Goal: Task Accomplishment & Management: Use online tool/utility

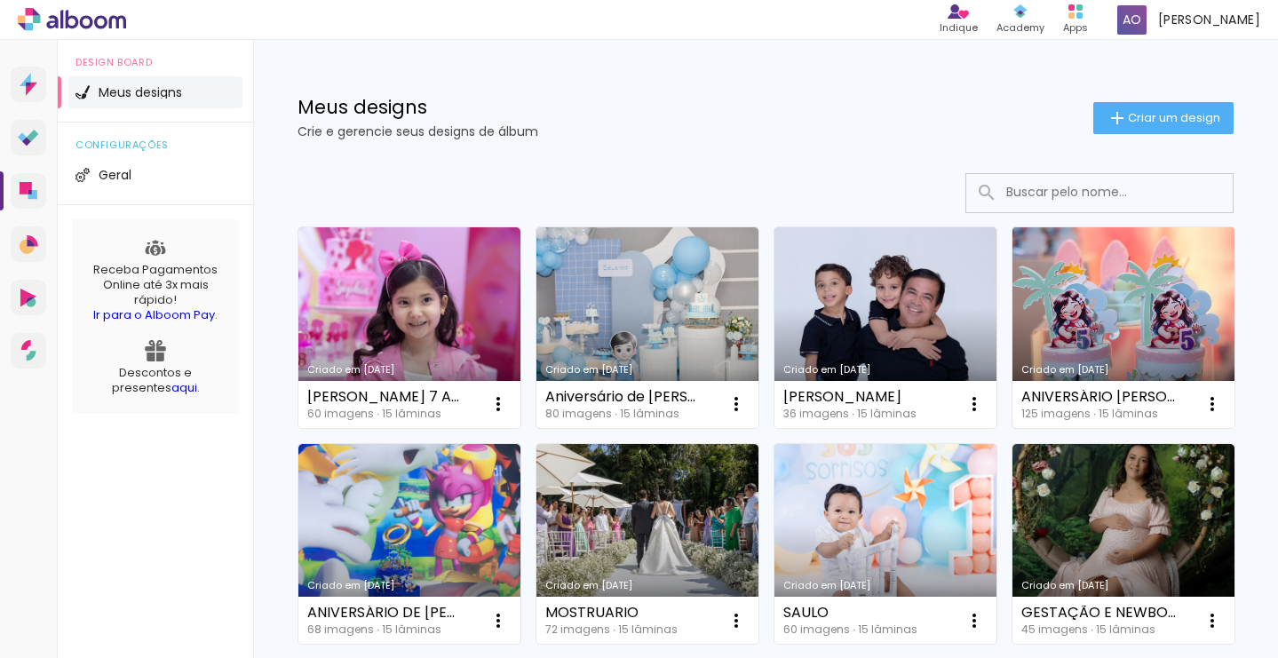
click at [1092, 326] on link "Criado em [DATE]" at bounding box center [1123, 327] width 222 height 201
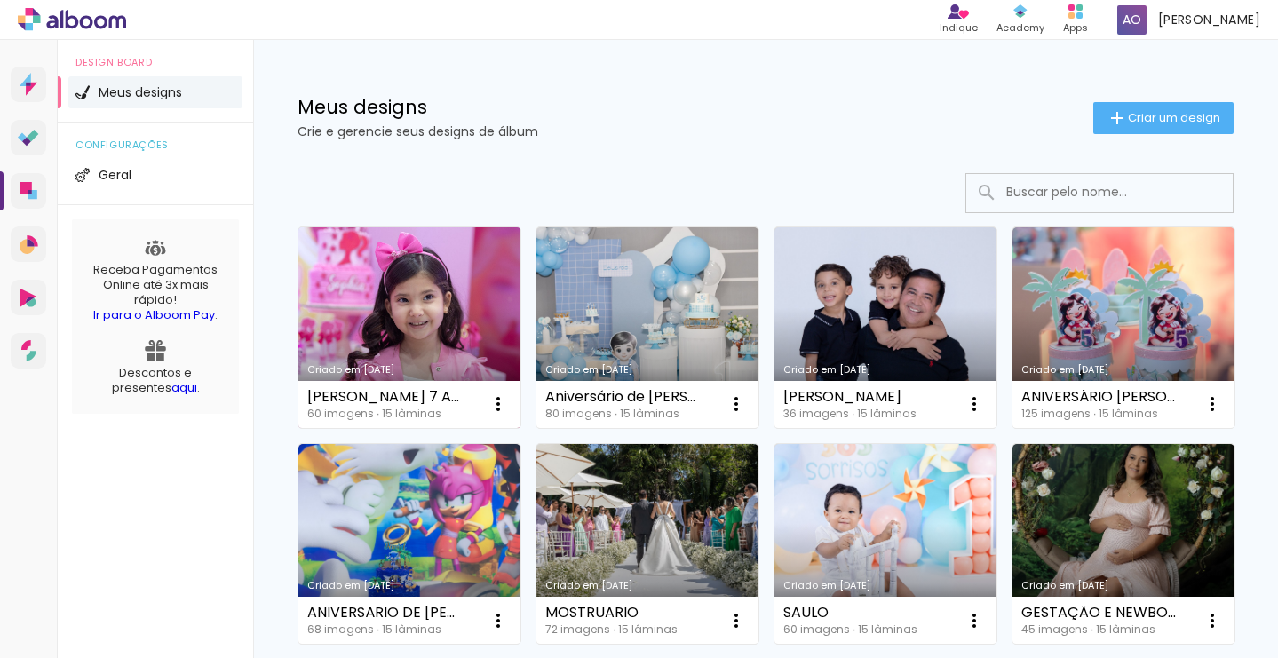
click at [404, 289] on link "Criado em [DATE]" at bounding box center [409, 327] width 222 height 201
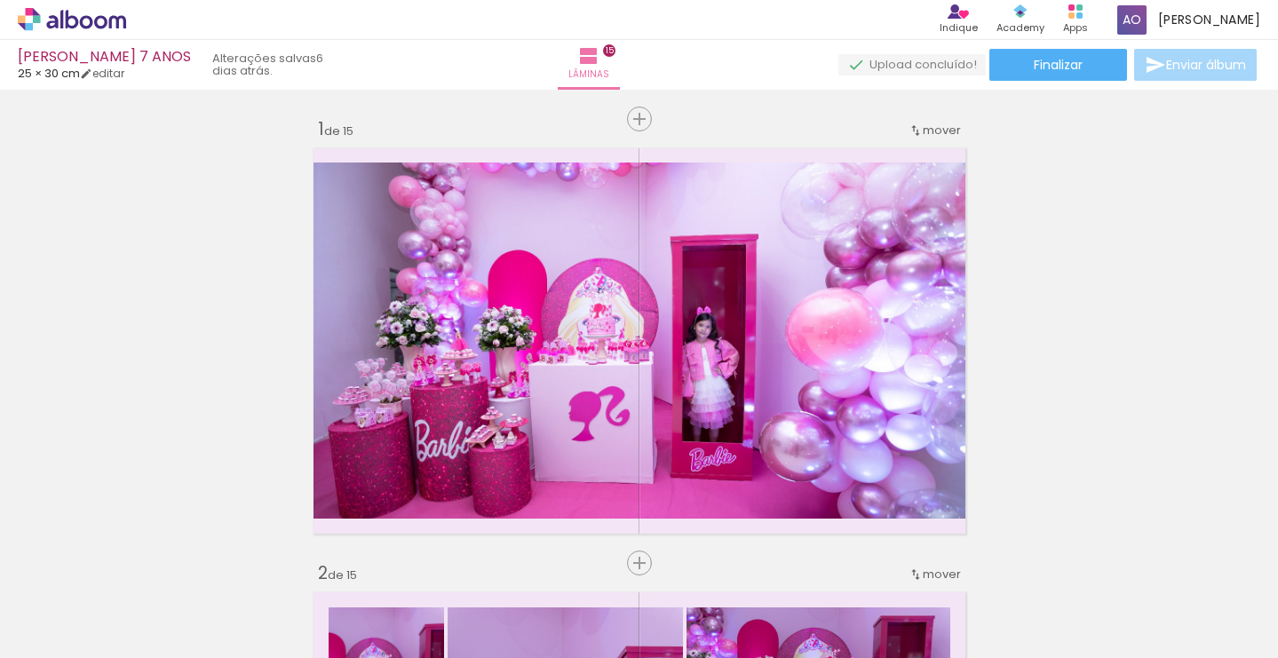
click at [0, 0] on iron-icon at bounding box center [0, 0] width 0 height 0
click at [0, 0] on slot "Não utilizadas" at bounding box center [0, 0] width 0 height 0
type input "Não utilizadas"
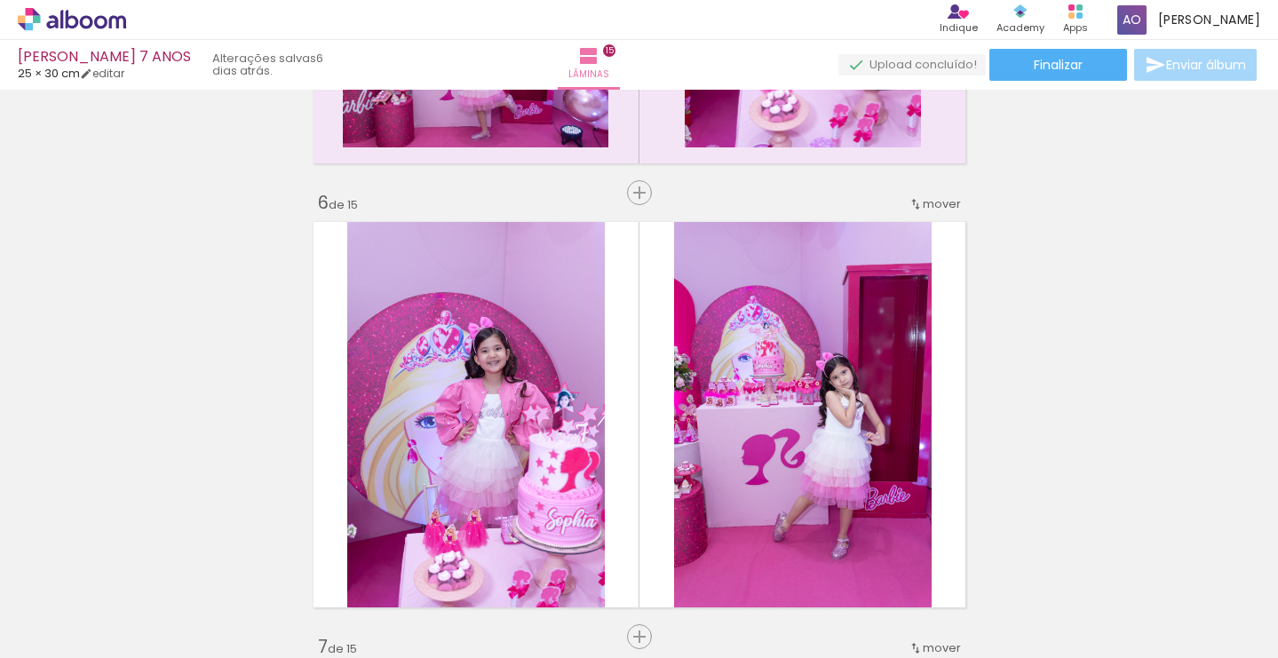
scroll to position [2670, 0]
